Goal: Task Accomplishment & Management: Manage account settings

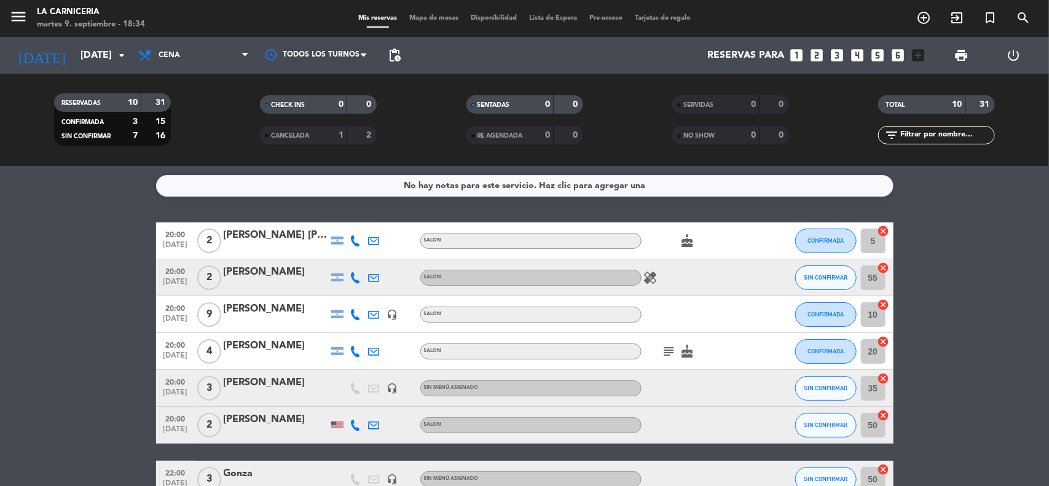
click at [99, 219] on div "No hay notas para este servicio. Haz clic para agregar una 20:00 [DATE] 2 [PERS…" at bounding box center [524, 326] width 1049 height 320
click at [116, 195] on service-notes "No hay notas para este servicio. Haz clic para agregar una" at bounding box center [524, 186] width 1049 height 22
click at [68, 179] on service-notes "No hay notas para este servicio. Haz clic para agregar una" at bounding box center [524, 186] width 1049 height 22
click at [103, 224] on bookings-row "20:00 [DATE] 2 [PERSON_NAME] [PERSON_NAME] SALON cake CONFIRMADA 5 cancel 20:00…" at bounding box center [524, 423] width 1049 height 403
click at [63, 256] on bookings-row "20:00 [DATE] 2 [PERSON_NAME] [PERSON_NAME] SALON cake CONFIRMADA 5 cancel 20:00…" at bounding box center [524, 423] width 1049 height 403
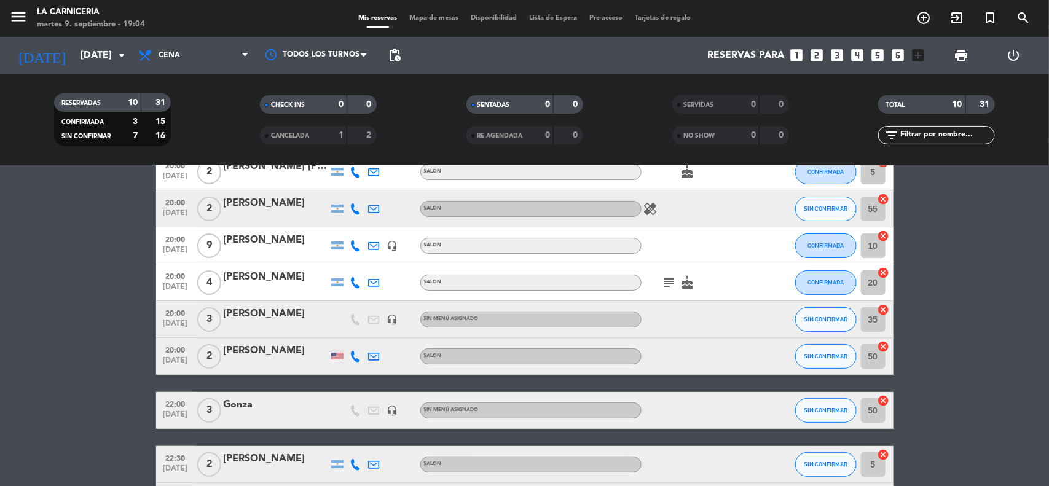
scroll to position [154, 0]
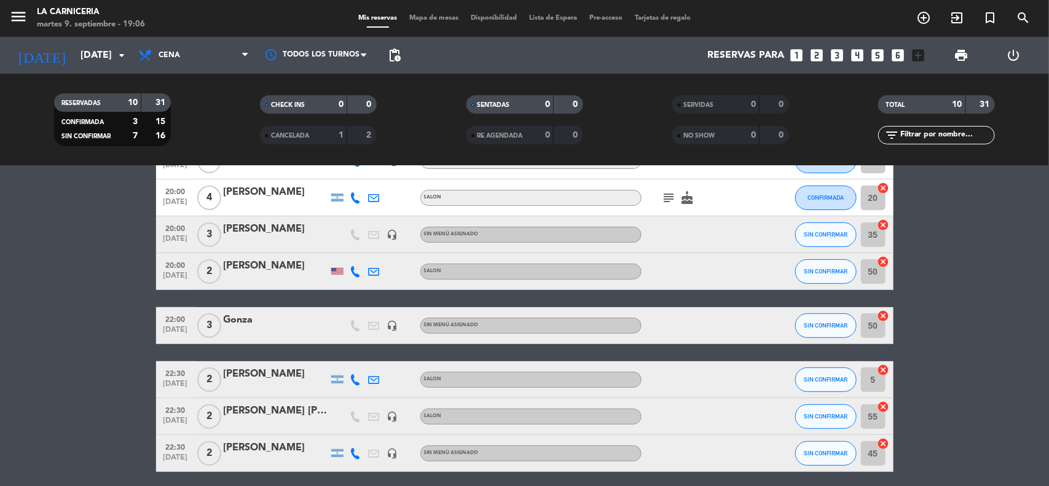
click at [97, 260] on bookings-row "20:00 [DATE] 2 [PERSON_NAME] [PERSON_NAME] SALON cake CONFIRMADA 5 cancel 20:00…" at bounding box center [524, 270] width 1049 height 403
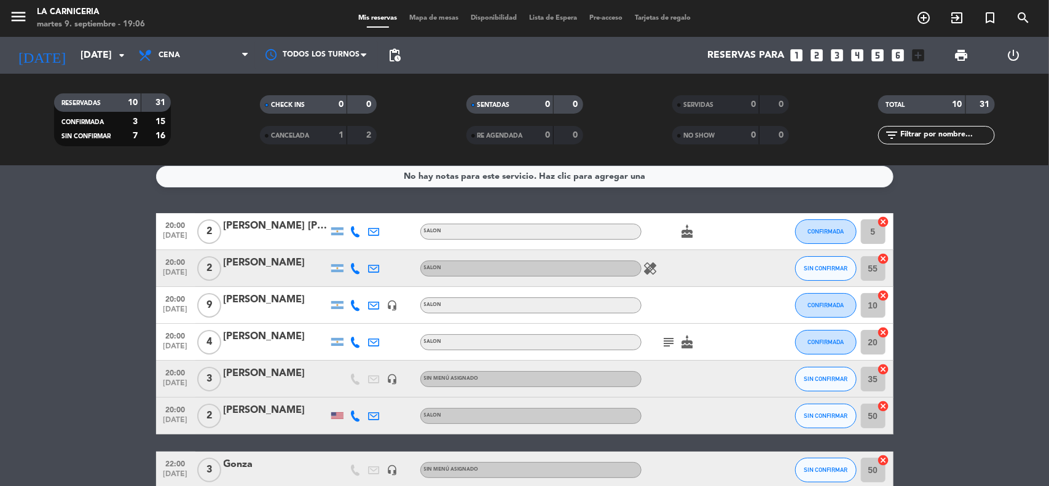
scroll to position [0, 0]
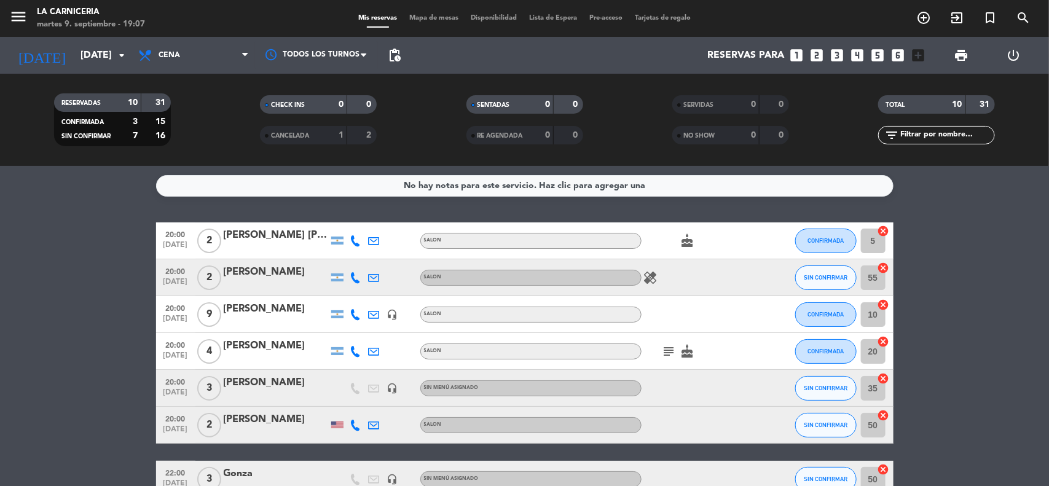
click at [156, 426] on div "20:00 [DATE]" at bounding box center [175, 425] width 39 height 36
click at [77, 246] on bookings-row "20:00 [DATE] 2 [PERSON_NAME] [PERSON_NAME] SALON cake CONFIRMADA 5 cancel 20:00…" at bounding box center [524, 423] width 1049 height 403
click at [673, 345] on icon "subject" at bounding box center [669, 351] width 15 height 15
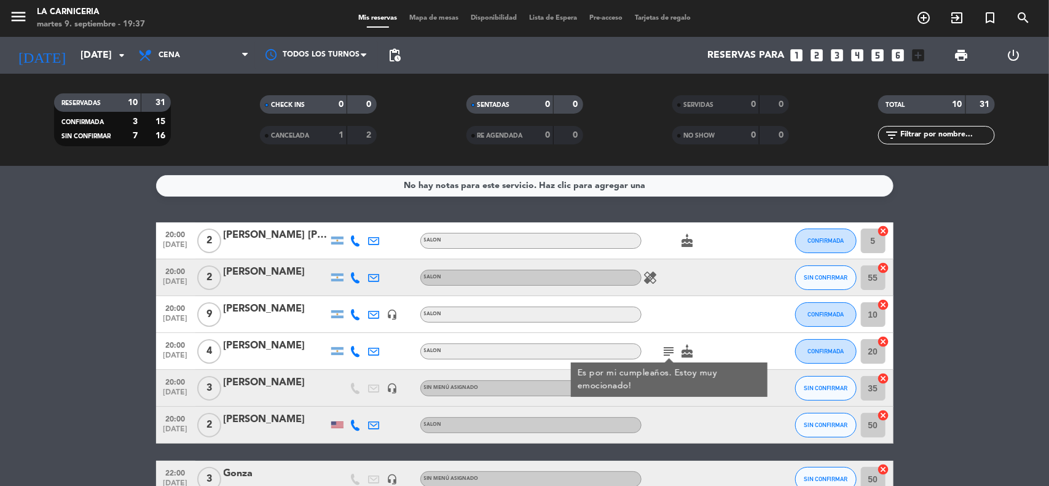
click at [672, 316] on div at bounding box center [696, 314] width 111 height 36
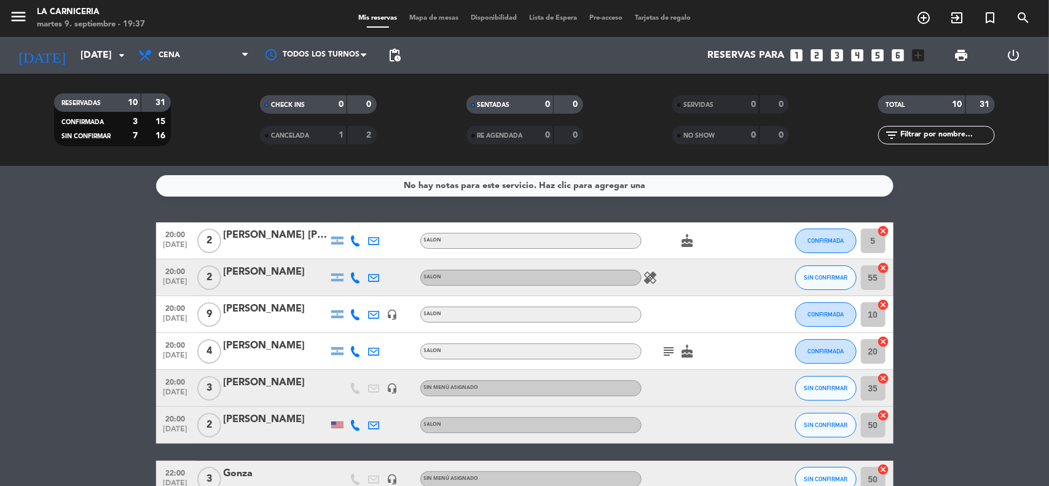
click at [643, 273] on icon "healing" at bounding box center [650, 277] width 15 height 15
